Goal: Information Seeking & Learning: Learn about a topic

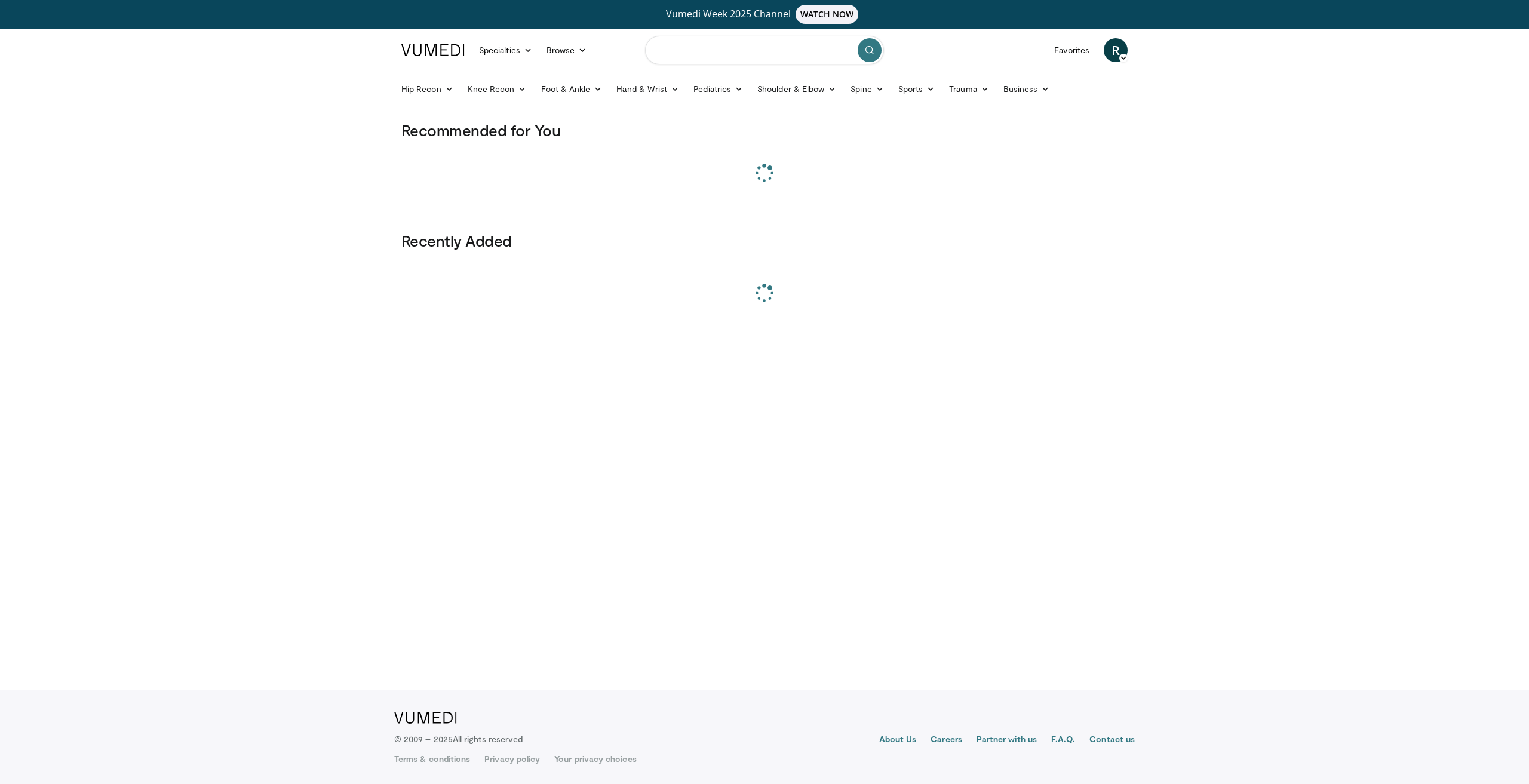
click at [739, 41] on input "Search topics, interventions" at bounding box center [764, 50] width 239 height 29
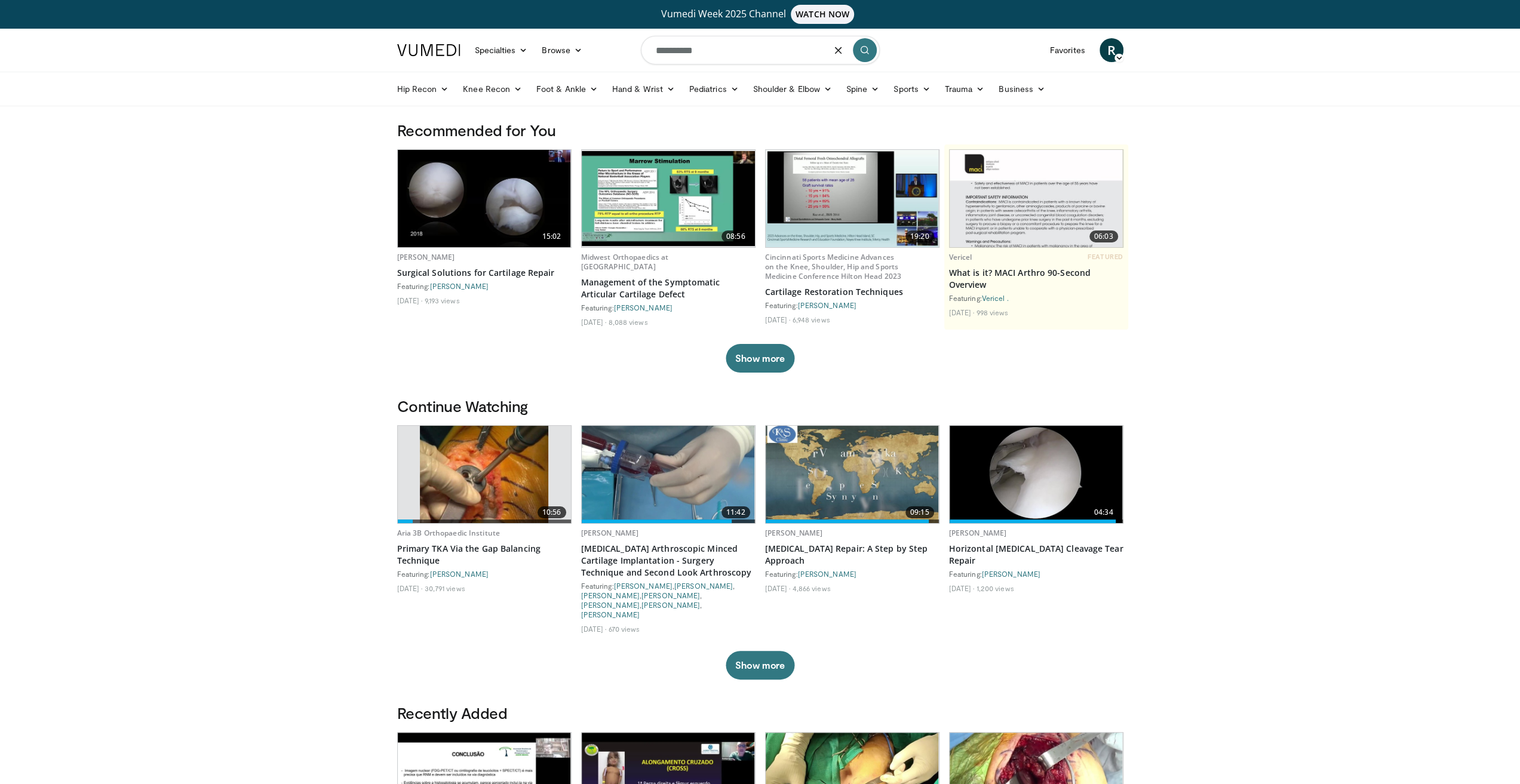
type input "**********"
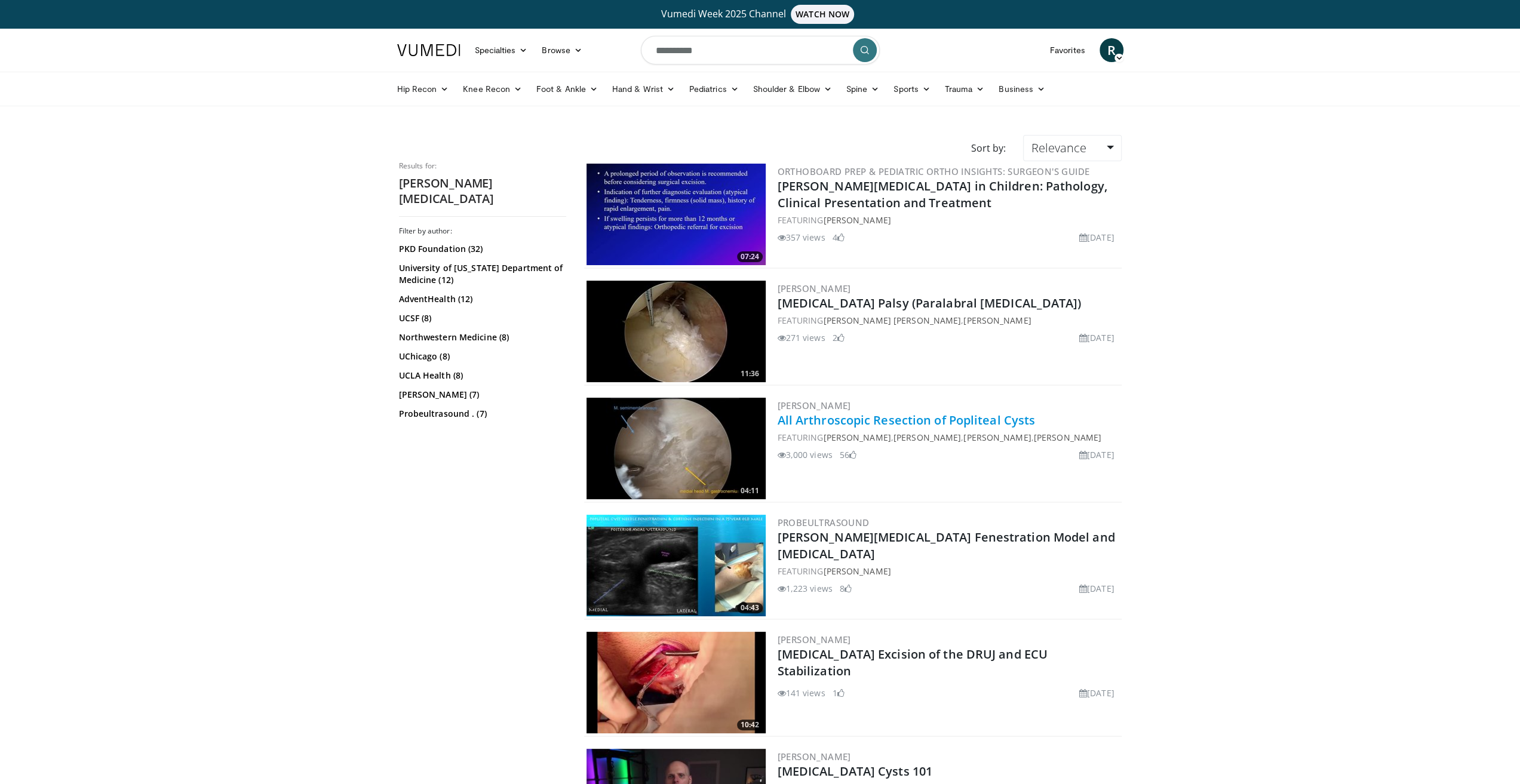
click at [950, 423] on link "All Arthroscopic Resection of Popliteal Cysts" at bounding box center [906, 420] width 258 height 16
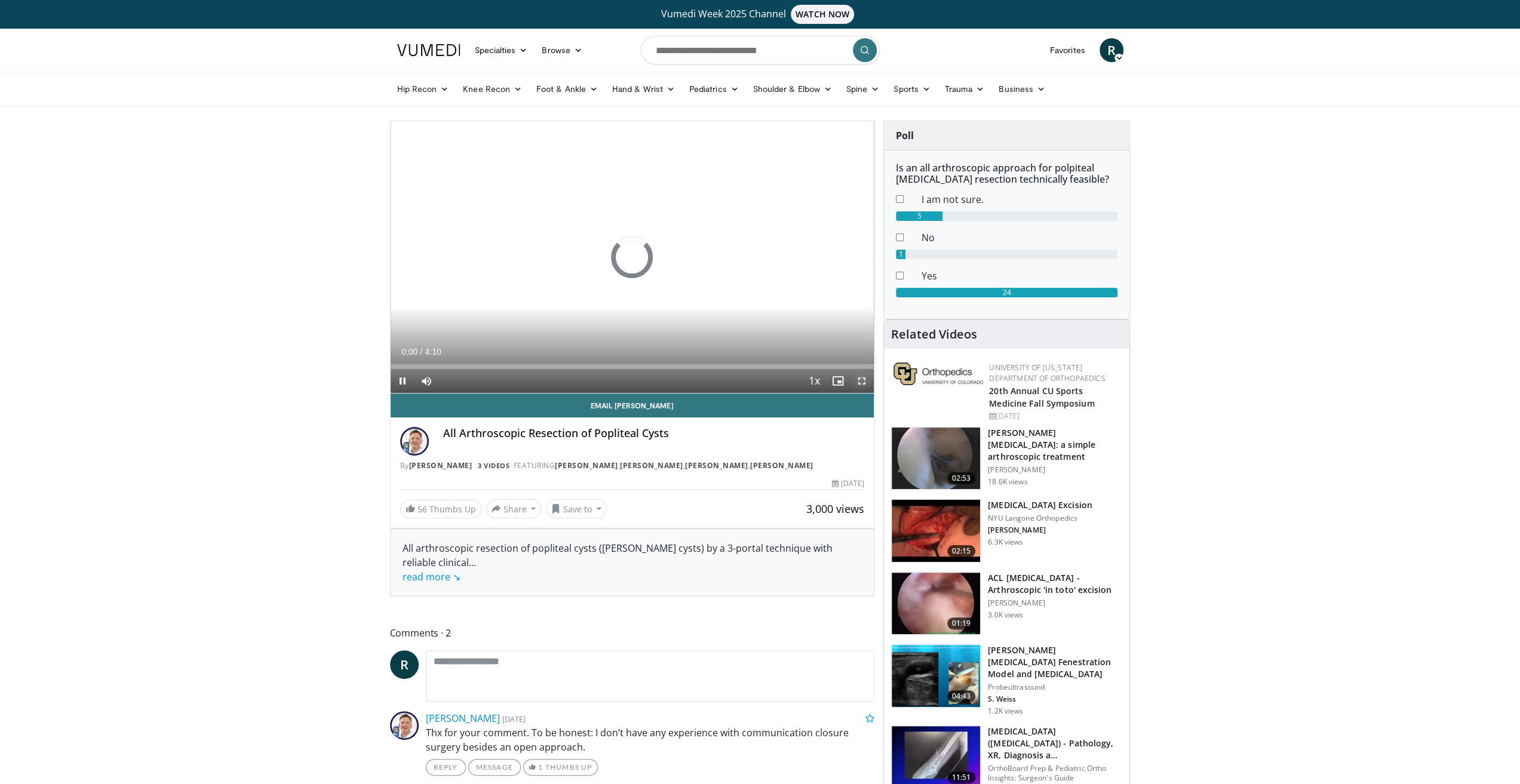
click at [858, 379] on span "Video Player" at bounding box center [861, 381] width 24 height 24
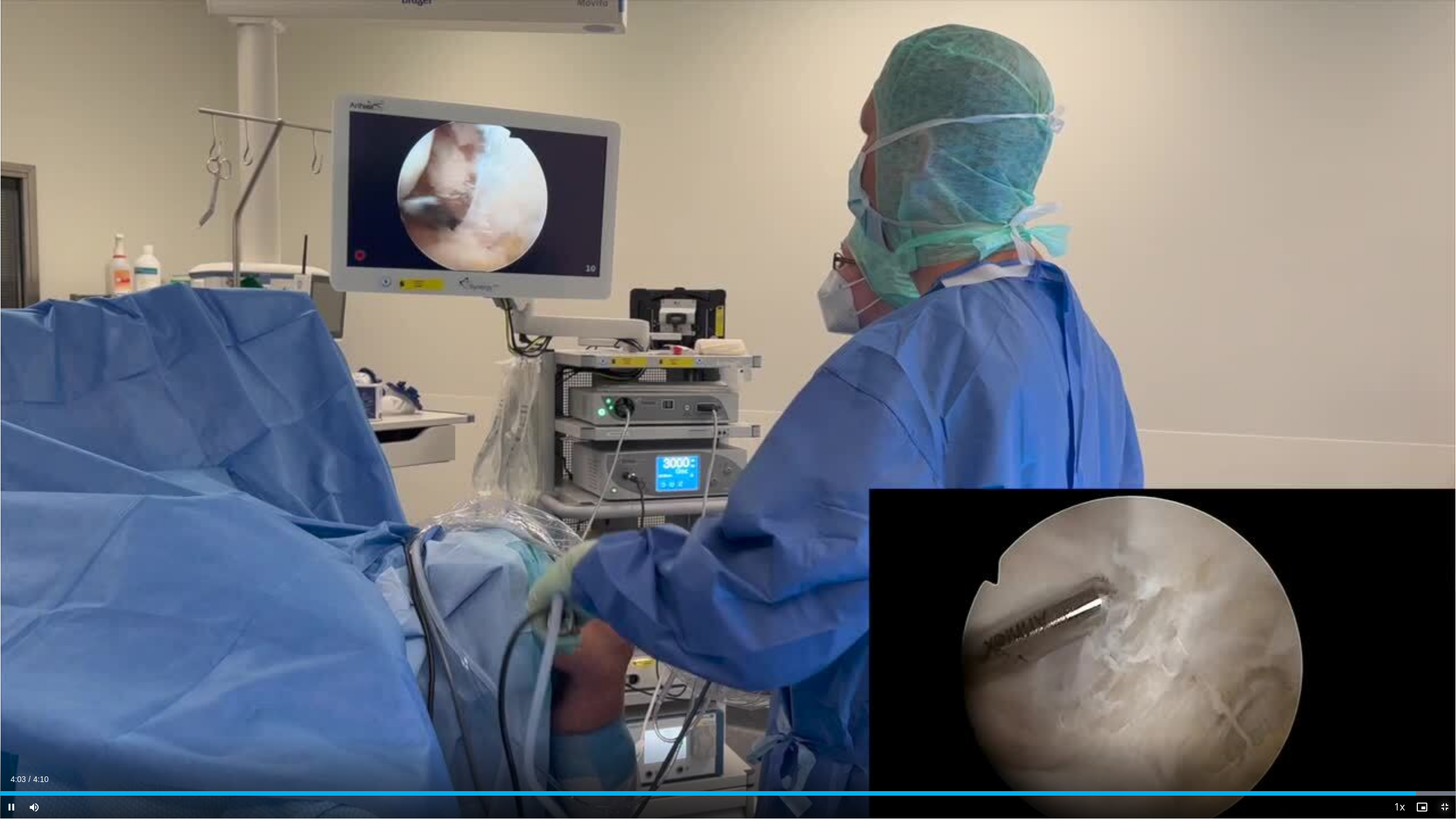
click at [1437, 746] on span "Video Player" at bounding box center [1444, 806] width 23 height 23
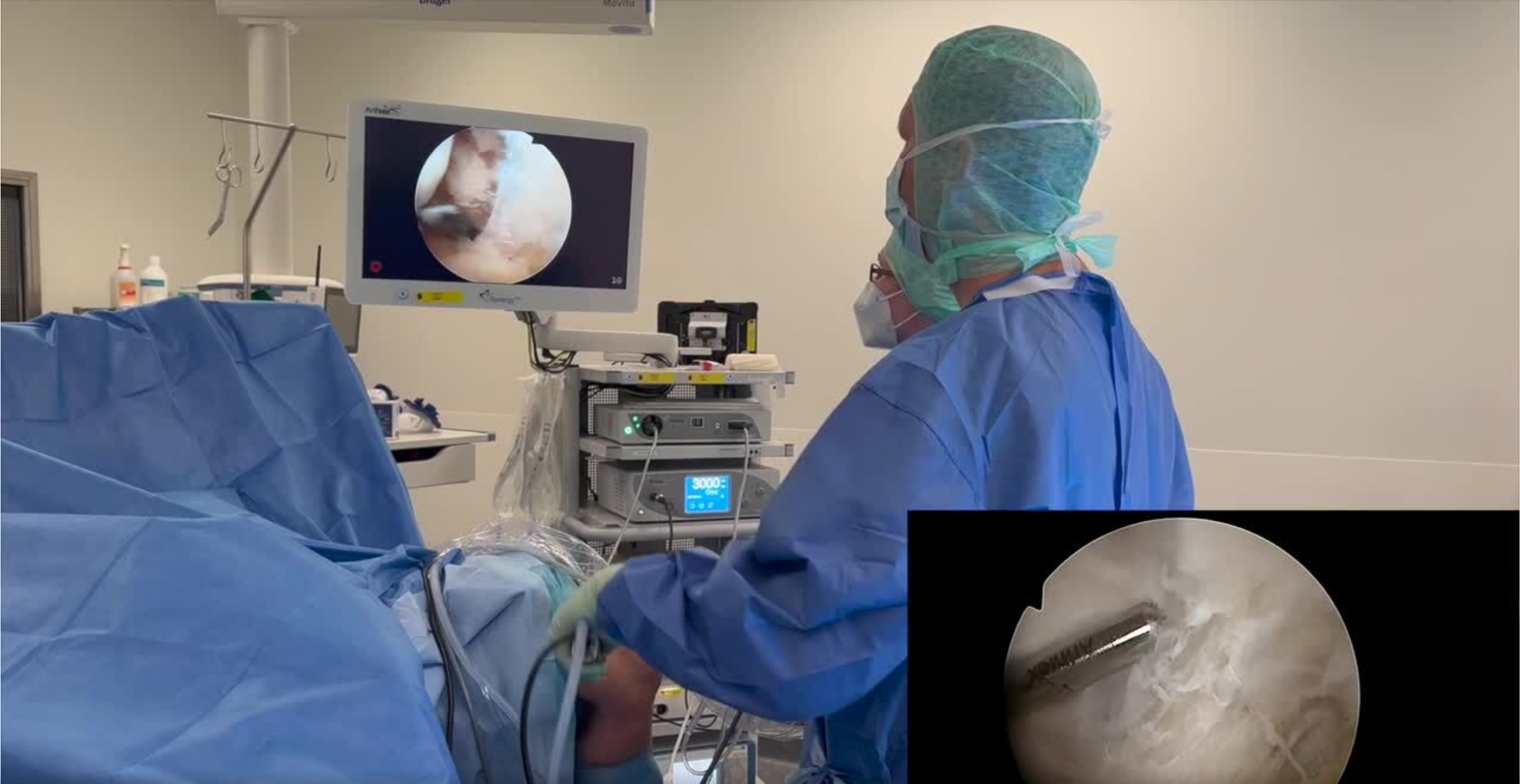
scroll to position [179, 0]
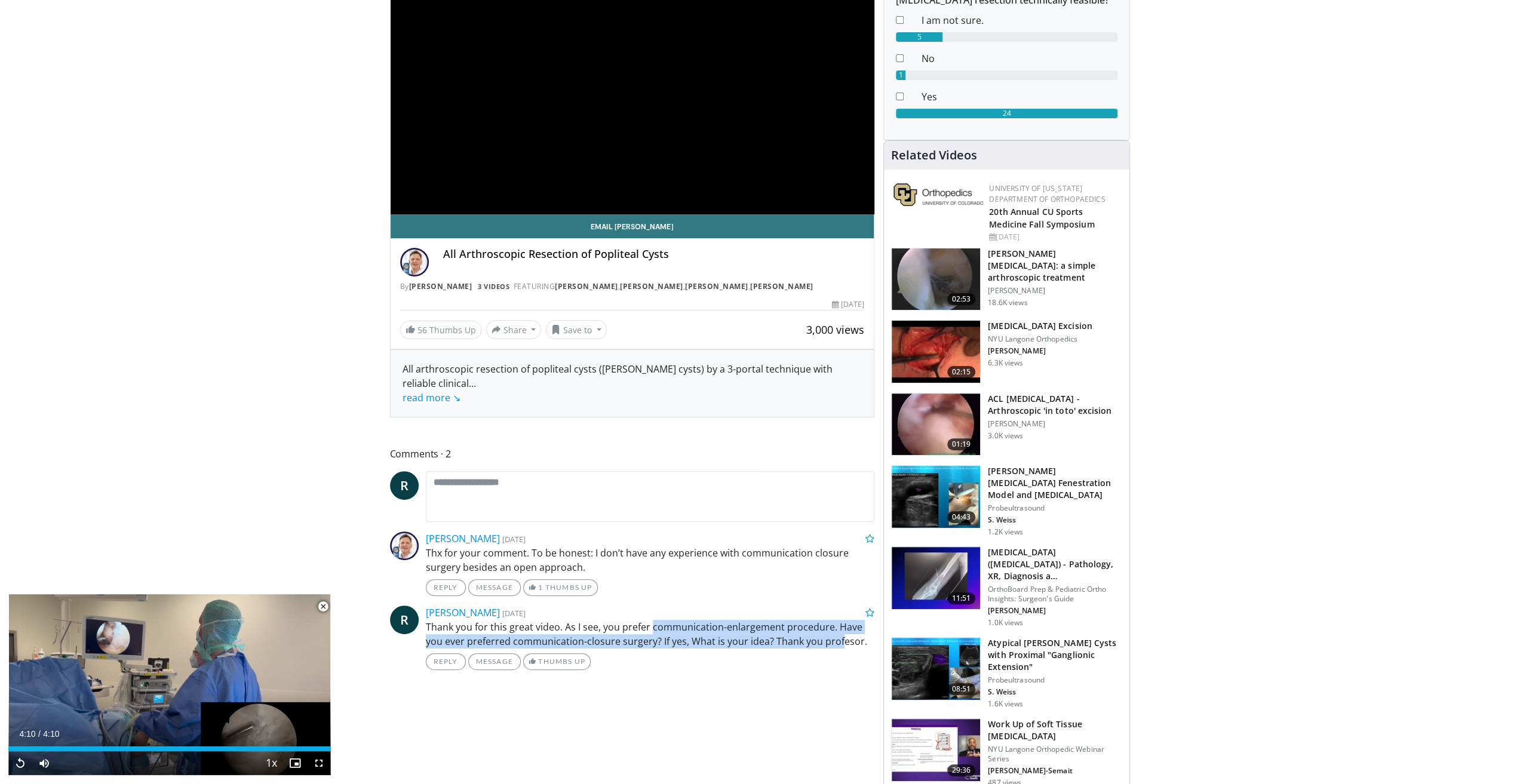
drag, startPoint x: 649, startPoint y: 613, endPoint x: 840, endPoint y: 627, distance: 191.5
click at [840, 627] on p "Thank you for this great video. As I see, you prefer communication-enlargement …" at bounding box center [650, 633] width 449 height 29
drag, startPoint x: 816, startPoint y: 625, endPoint x: 698, endPoint y: 616, distance: 118.3
click at [698, 619] on p "Thank you for this great video. As I see, you prefer communication-enlargement …" at bounding box center [650, 633] width 449 height 29
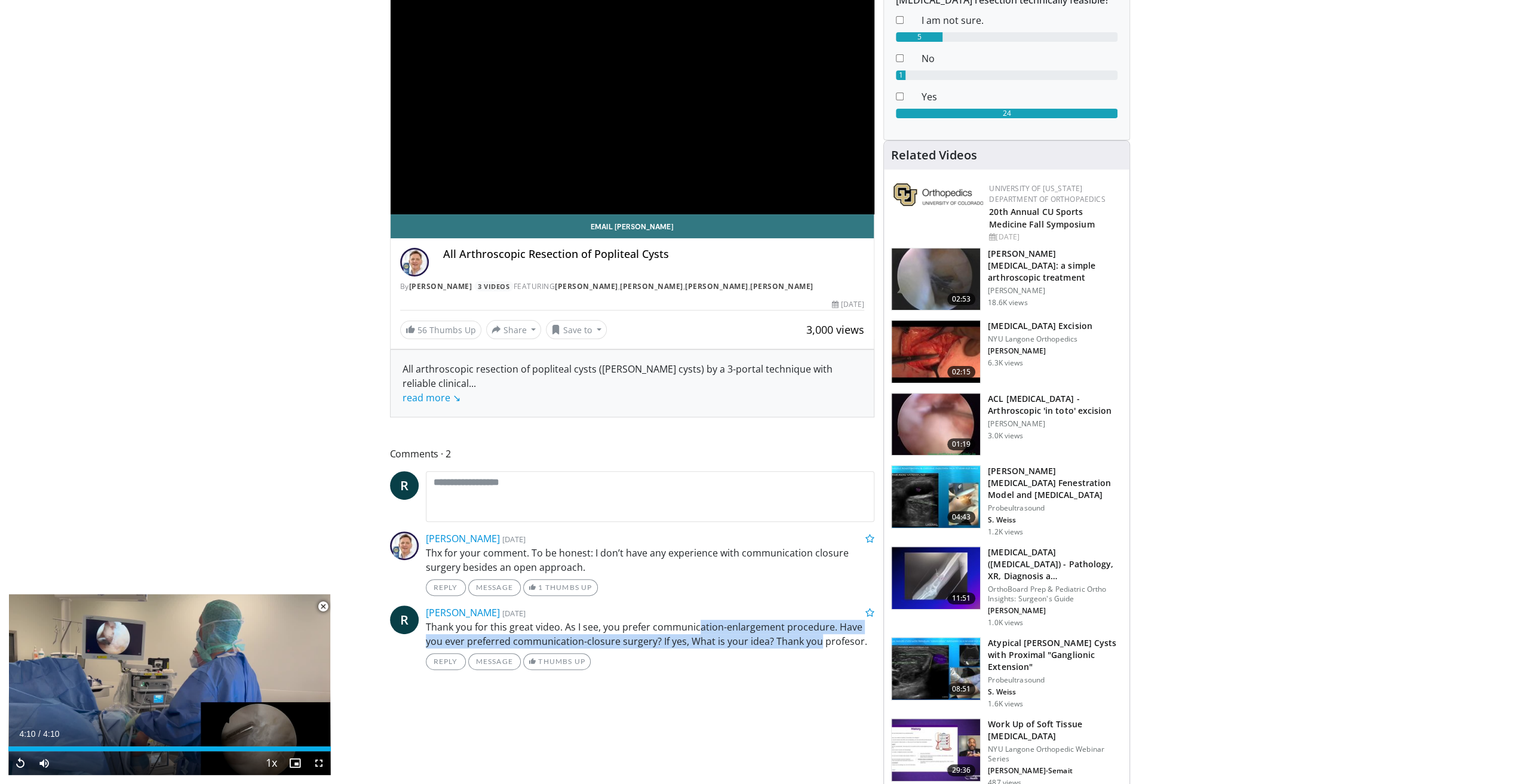
click at [698, 619] on p "Thank you for this great video. As I see, you prefer communication-enlargement …" at bounding box center [650, 633] width 449 height 29
drag, startPoint x: 668, startPoint y: 620, endPoint x: 781, endPoint y: 638, distance: 114.4
click at [781, 638] on div "Rıdvan Öner 9 months, 1 week ago Thank you for this great video. As I see, you …" at bounding box center [650, 637] width 449 height 64
click at [781, 653] on div "Reply Message Thumbs Up" at bounding box center [650, 661] width 449 height 17
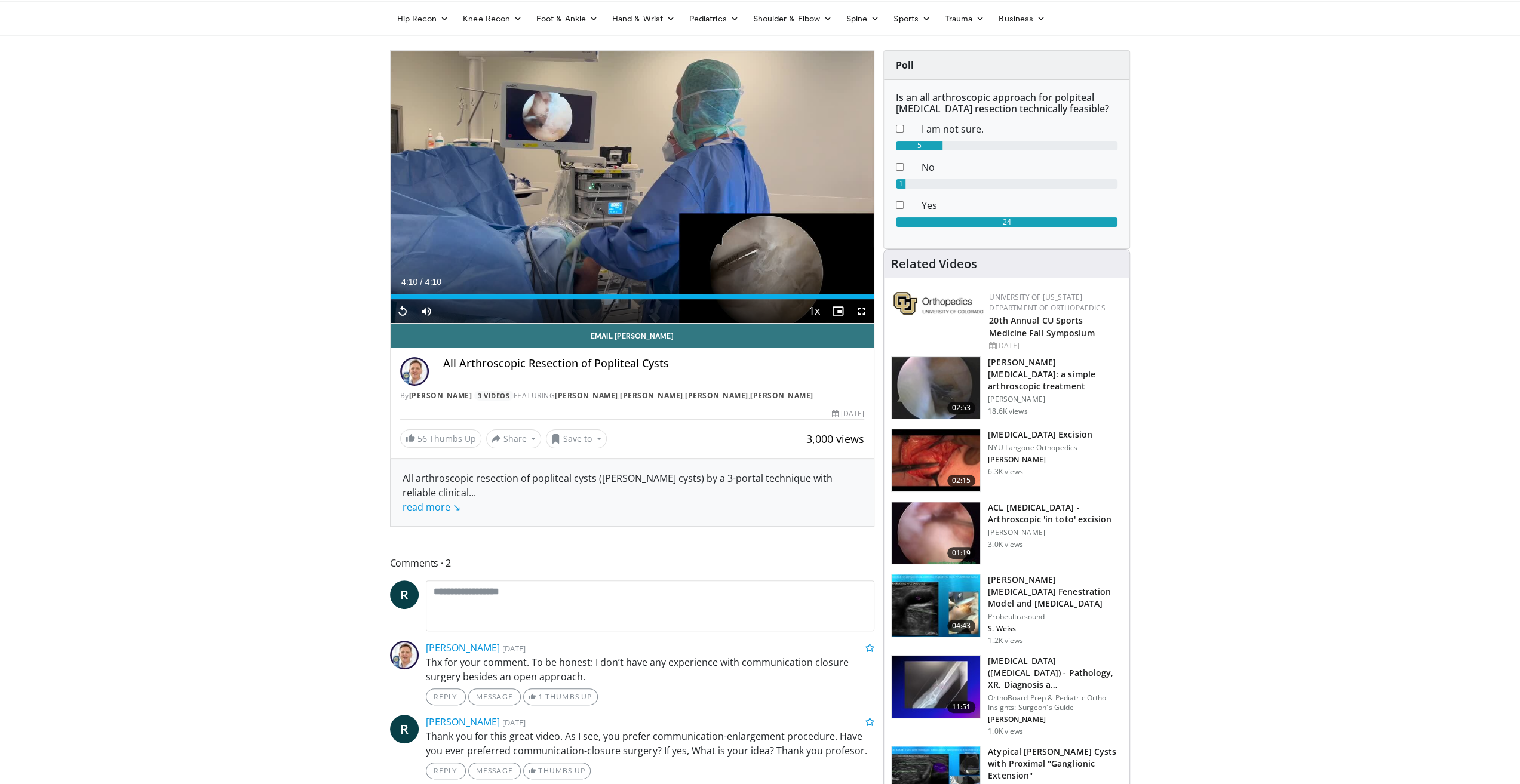
scroll to position [0, 0]
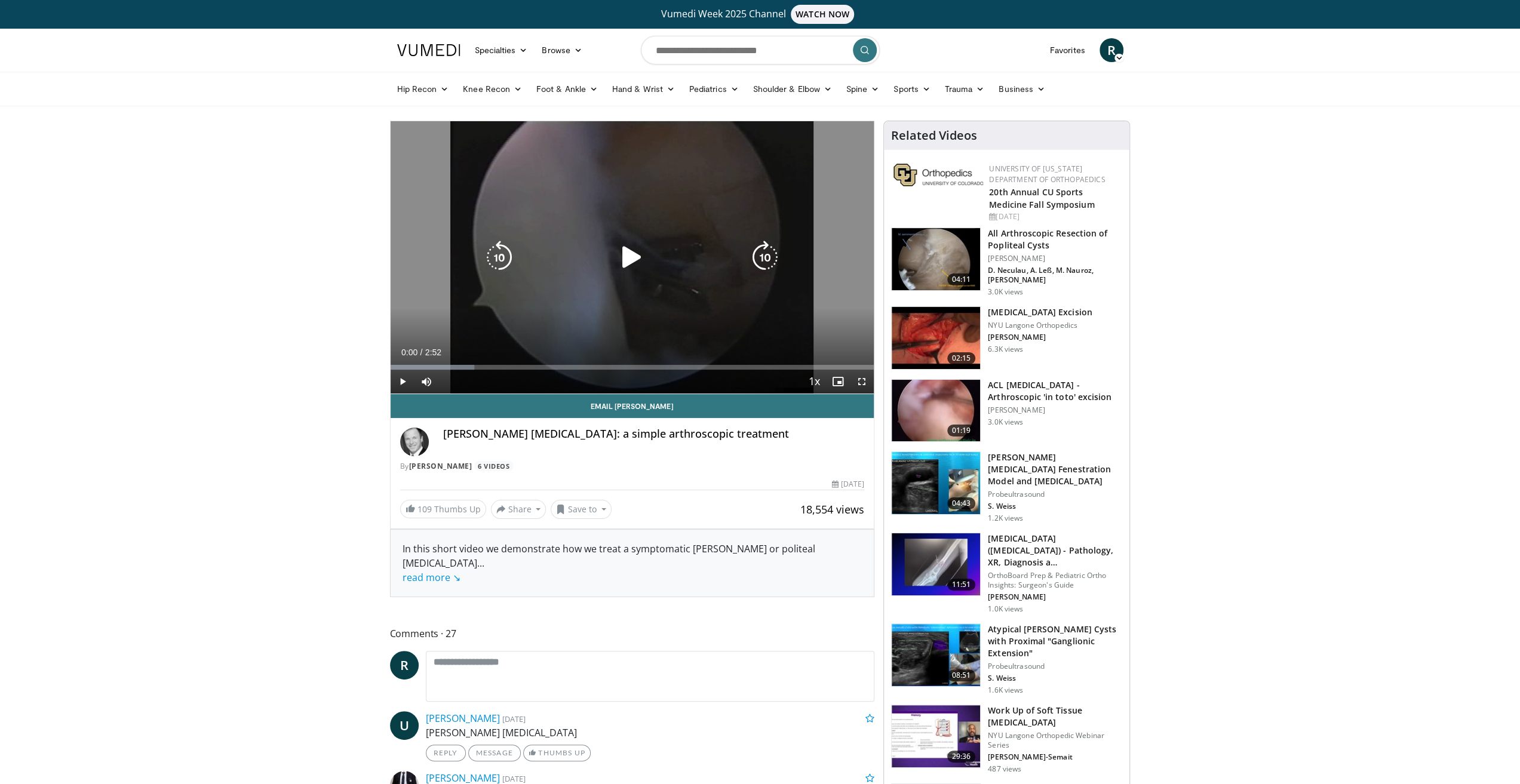
click at [612, 254] on div "Video Player" at bounding box center [631, 257] width 290 height 24
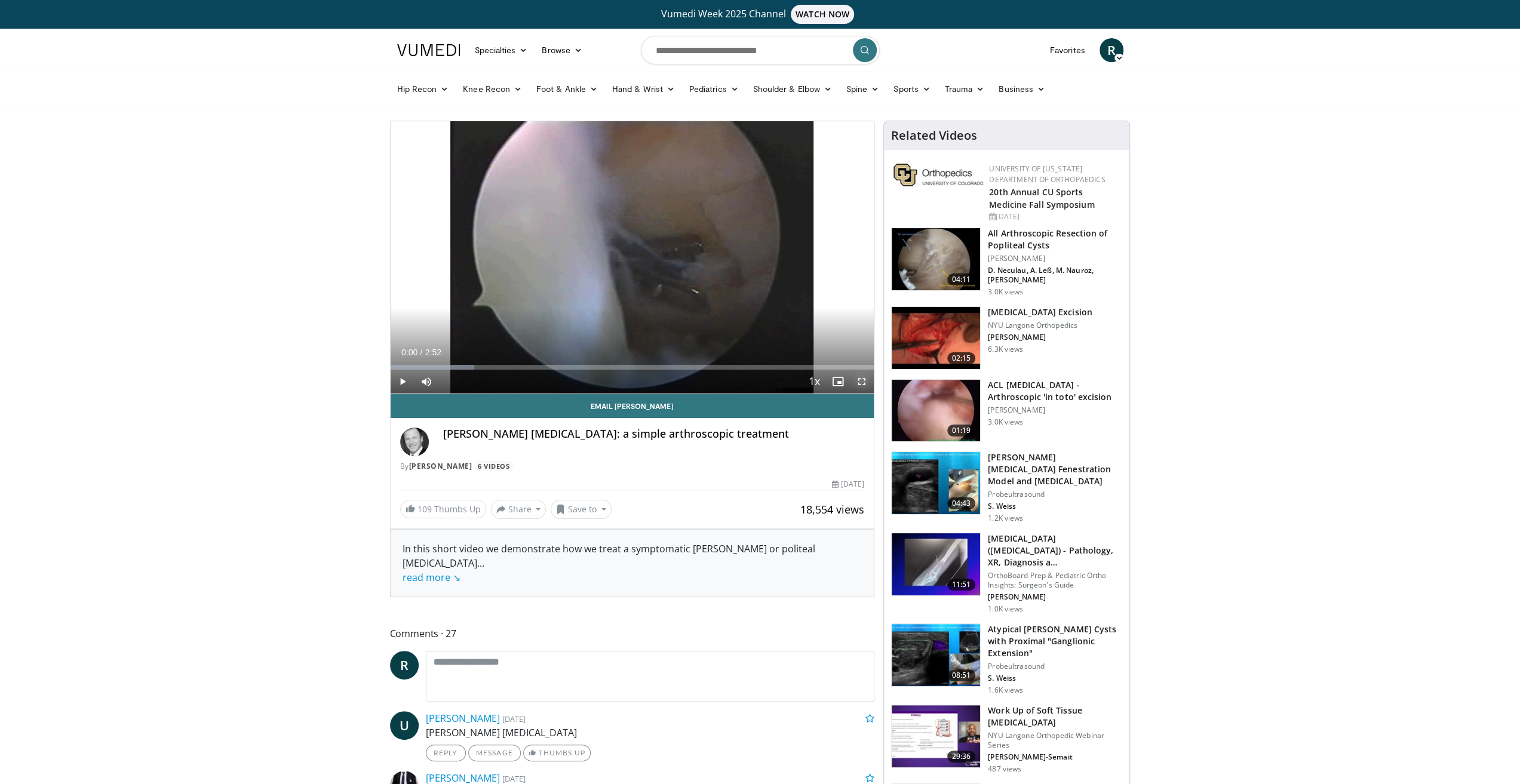
click at [860, 379] on span "Video Player" at bounding box center [861, 381] width 24 height 24
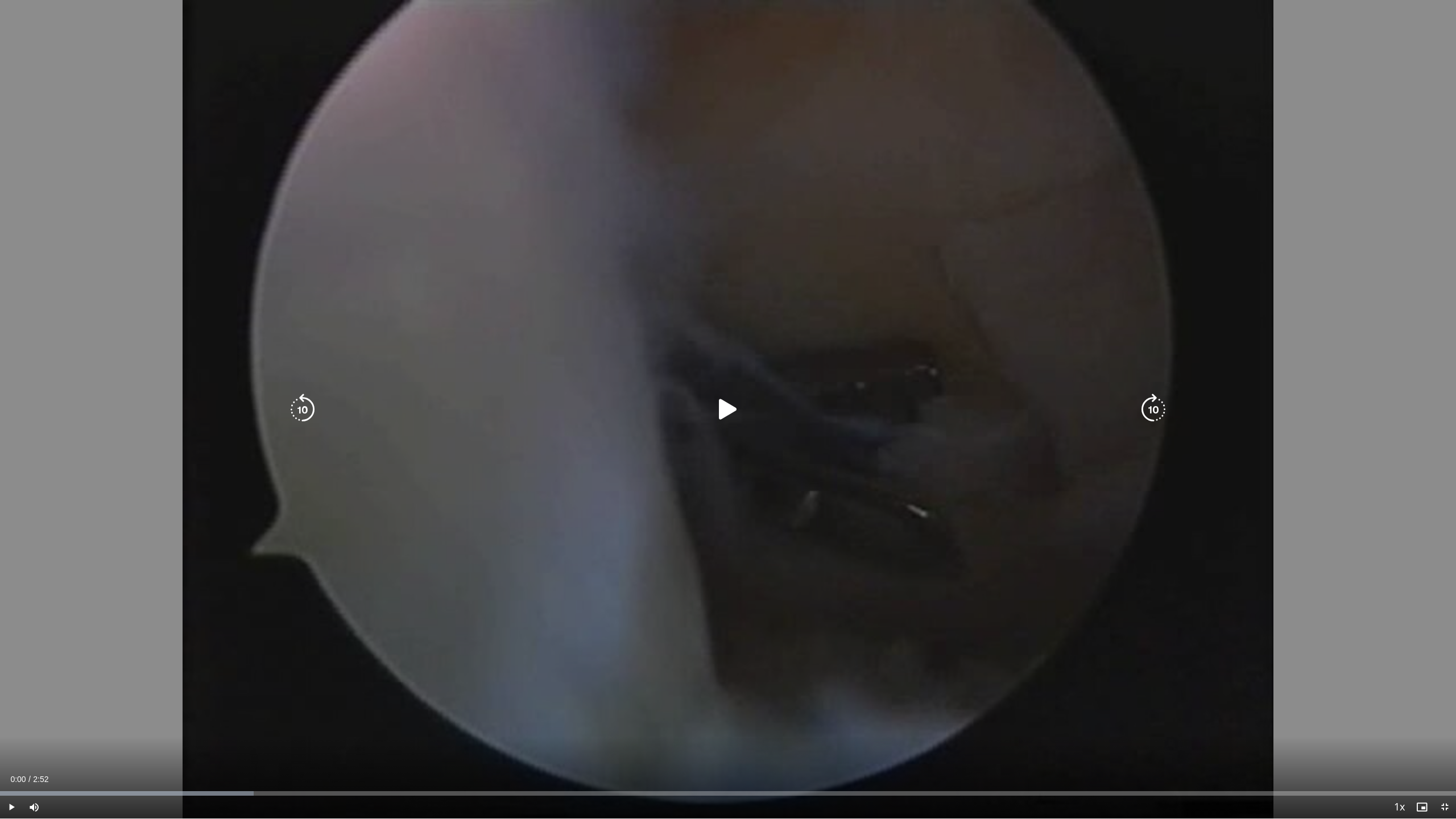
click at [727, 420] on icon "Video Player" at bounding box center [728, 410] width 32 height 32
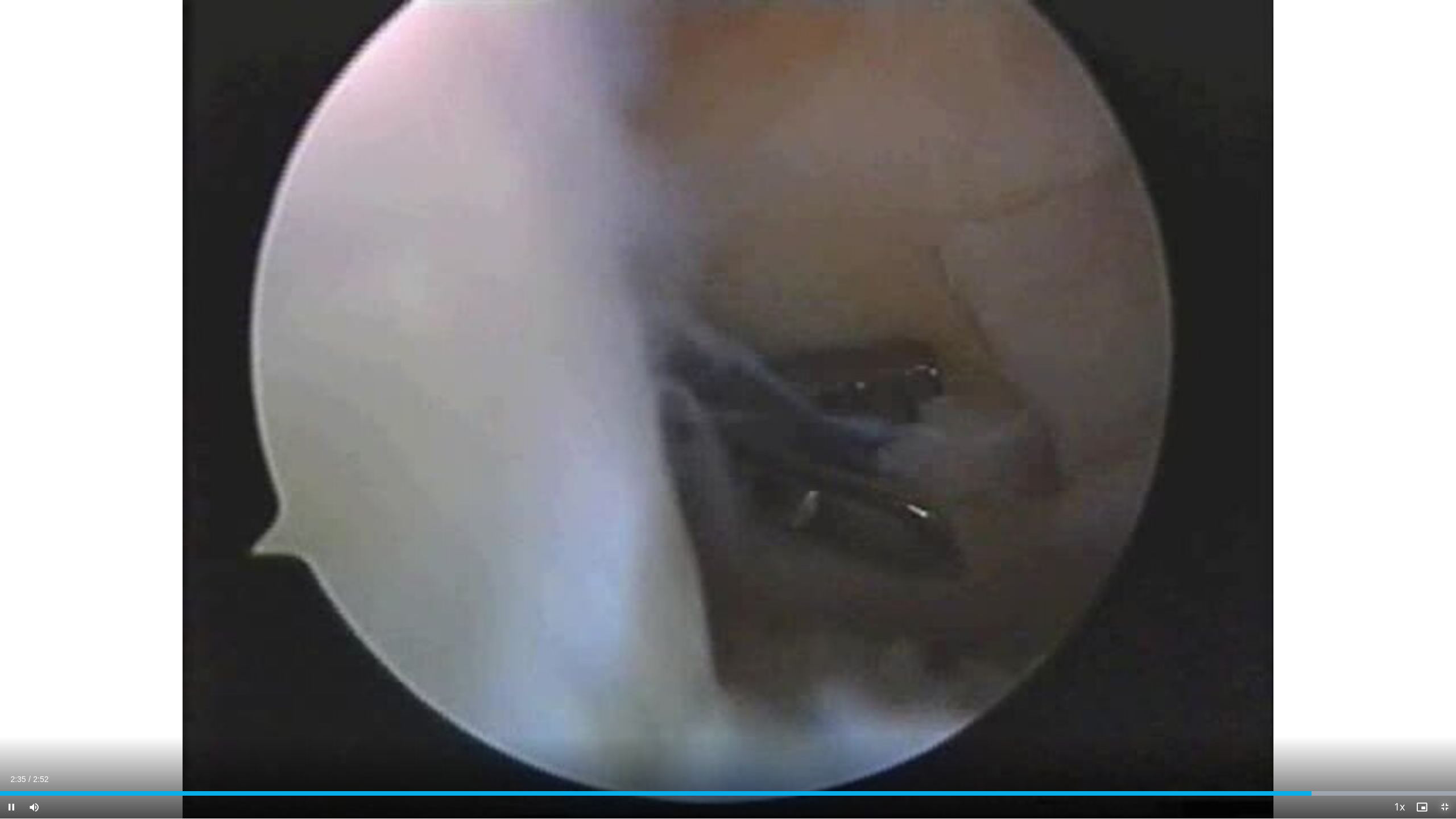
click at [1446, 746] on span "Video Player" at bounding box center [1444, 806] width 23 height 23
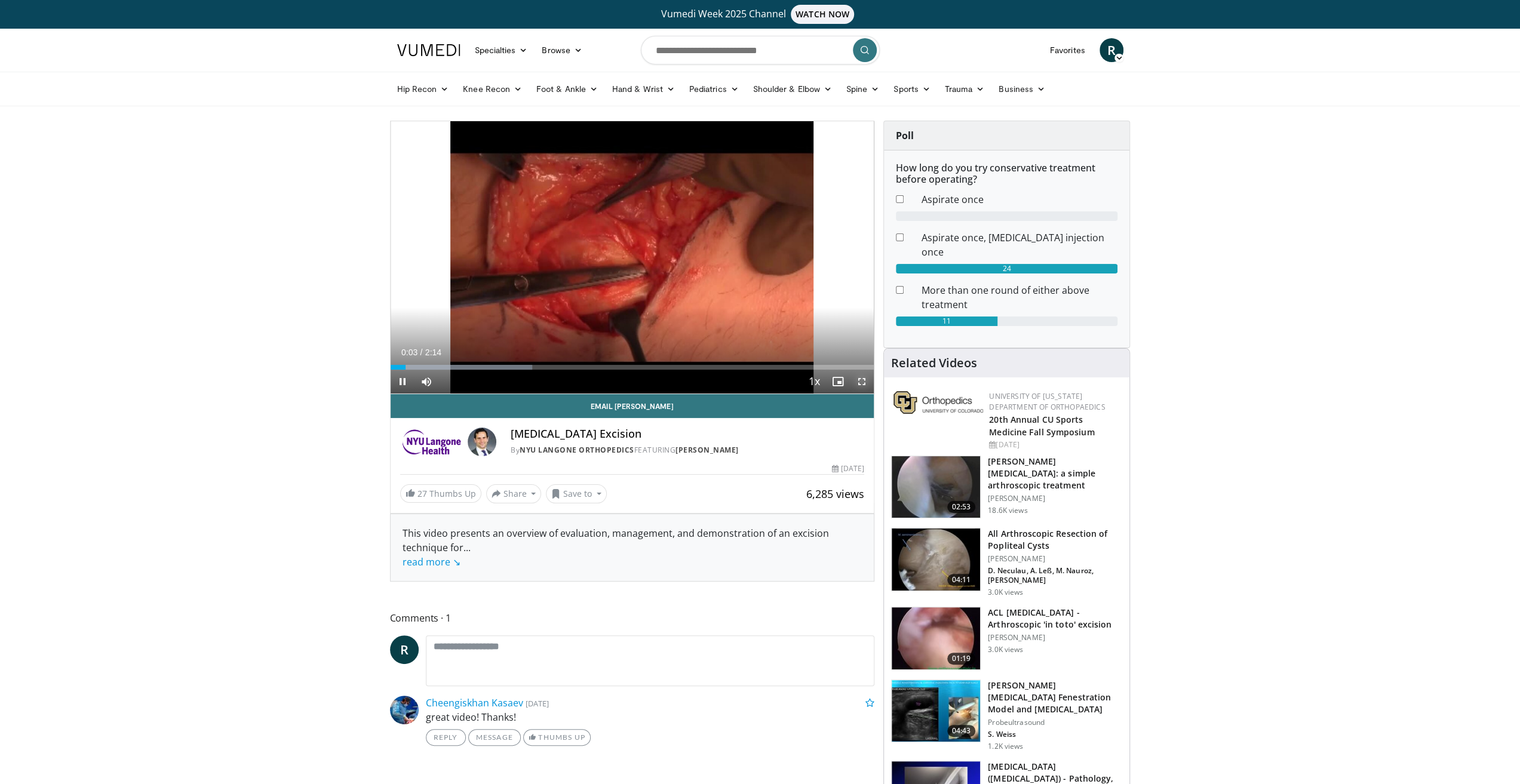
click at [860, 381] on span "Video Player" at bounding box center [861, 381] width 24 height 24
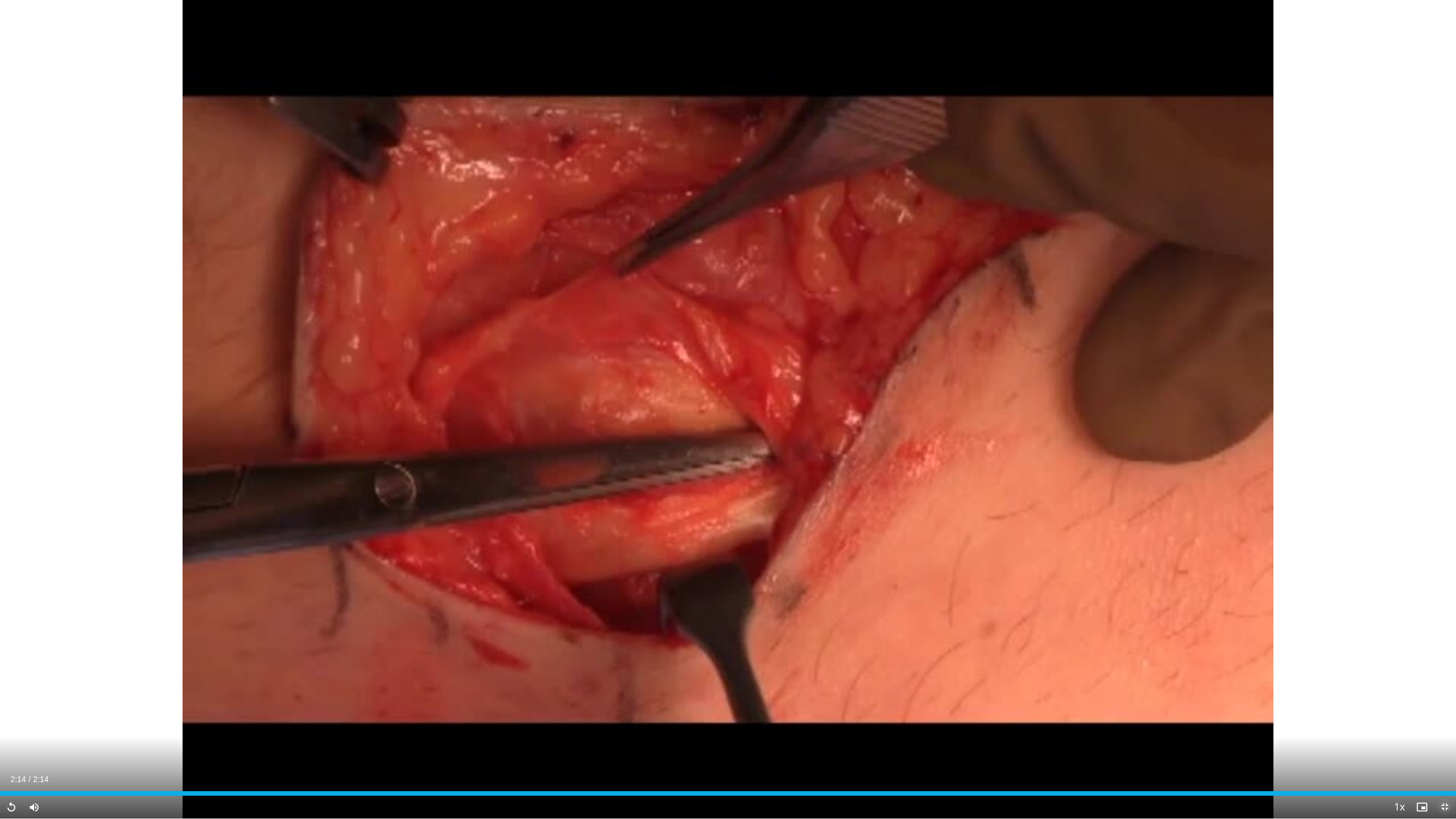
click at [1447, 746] on span "Video Player" at bounding box center [1444, 806] width 23 height 23
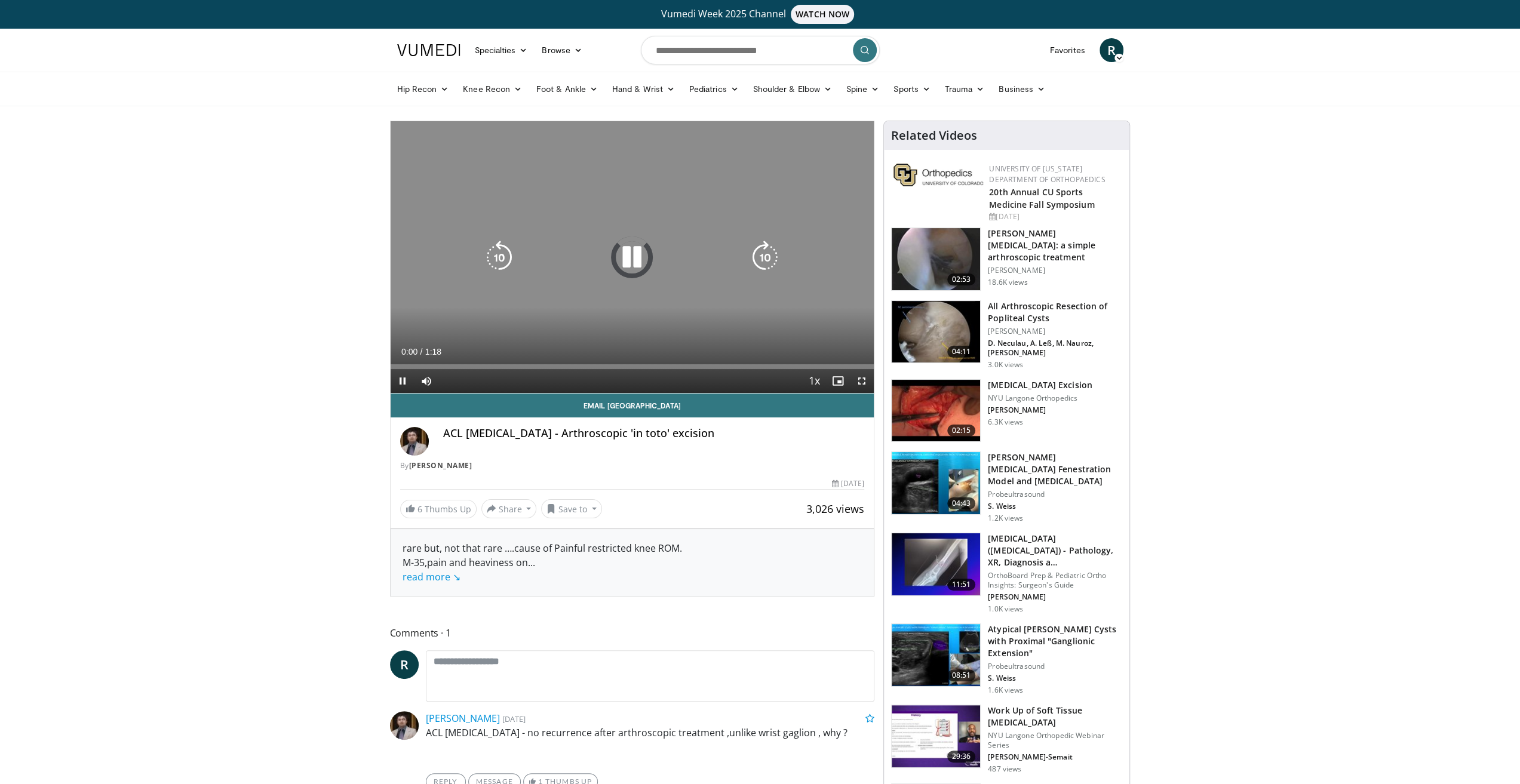
click at [627, 266] on icon "Video Player" at bounding box center [632, 257] width 33 height 33
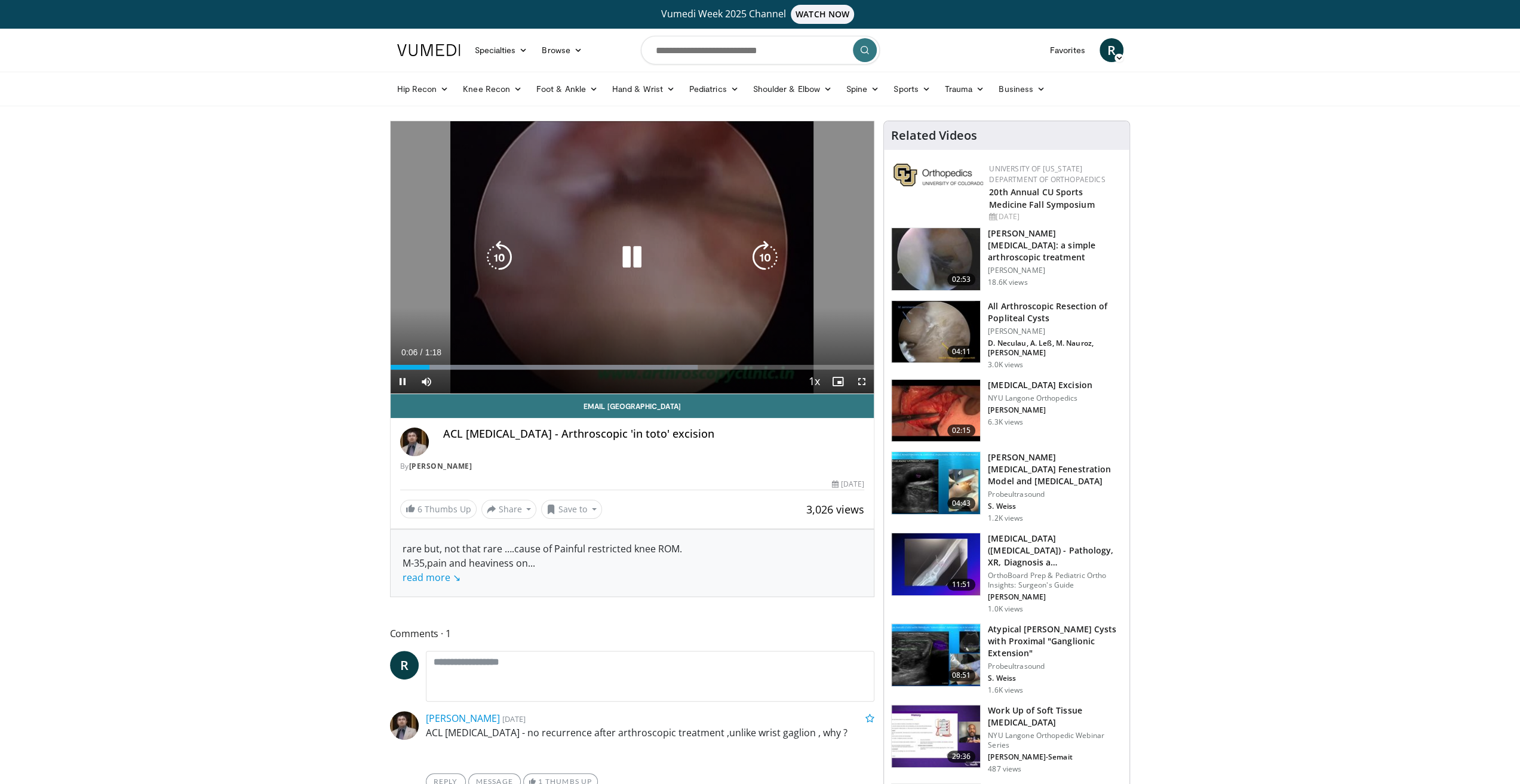
click at [643, 267] on icon "Video Player" at bounding box center [632, 257] width 33 height 33
